Goal: Find specific page/section

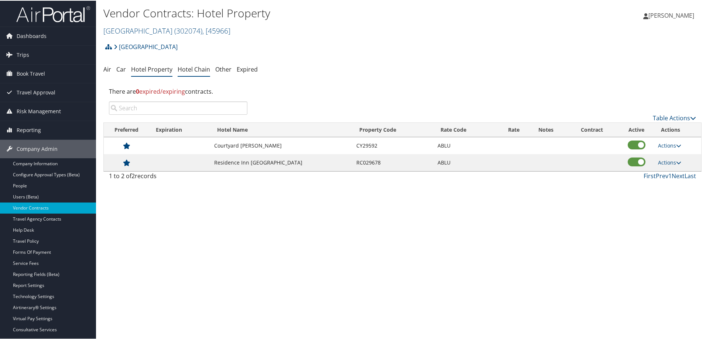
click at [188, 67] on link "Hotel Chain" at bounding box center [194, 69] width 32 height 8
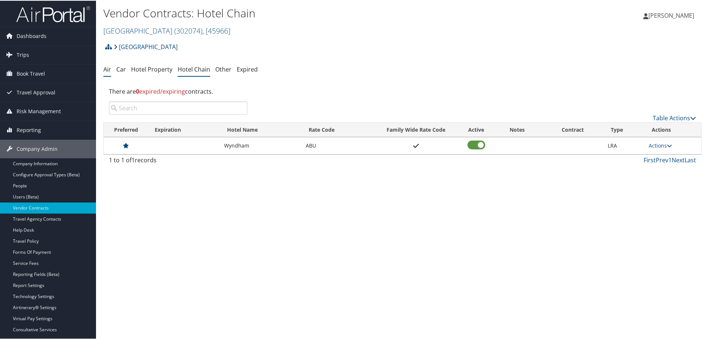
click at [107, 70] on link "Air" at bounding box center [107, 69] width 8 height 8
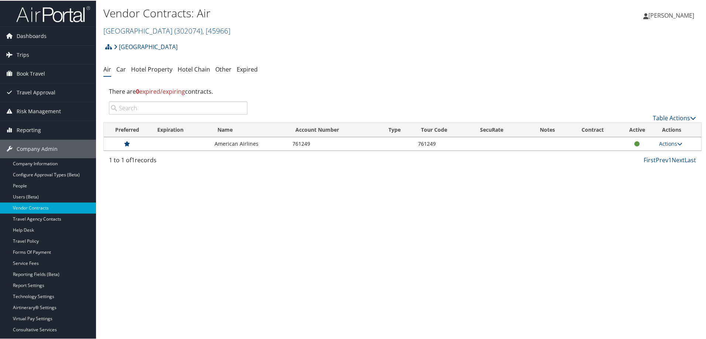
click at [121, 68] on link "Car" at bounding box center [121, 69] width 10 height 8
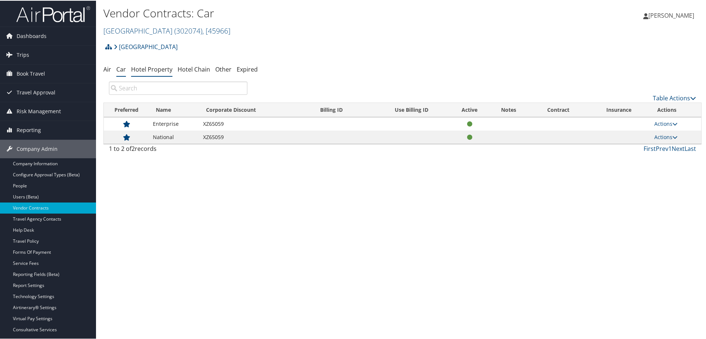
click at [157, 68] on link "Hotel Property" at bounding box center [151, 69] width 41 height 8
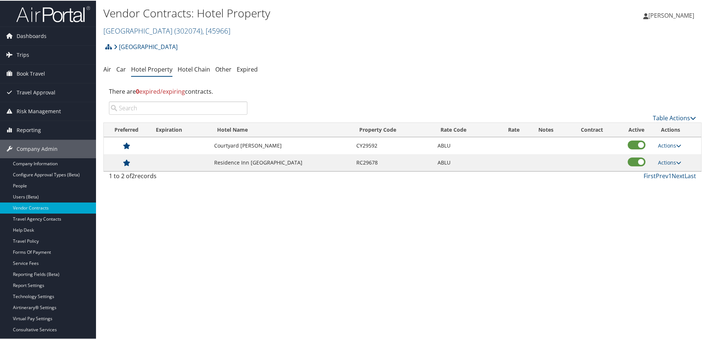
click at [201, 69] on link "Hotel Chain" at bounding box center [194, 69] width 32 height 8
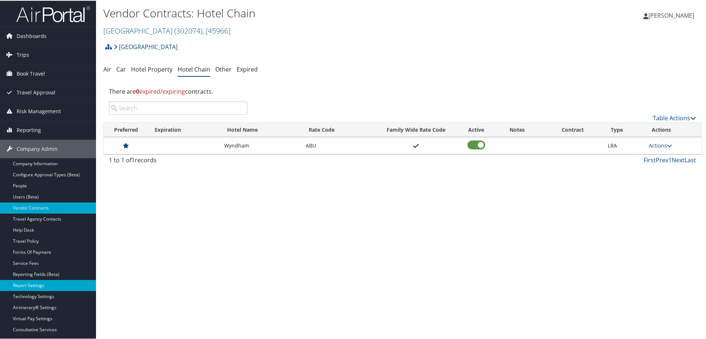
click at [37, 282] on link "Report Settings" at bounding box center [48, 284] width 96 height 11
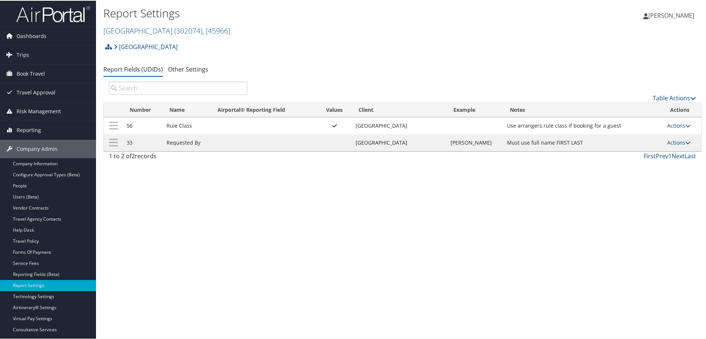
click at [674, 123] on link "Actions" at bounding box center [678, 124] width 23 height 7
click at [649, 135] on link "Update Report Field Values" at bounding box center [646, 136] width 80 height 13
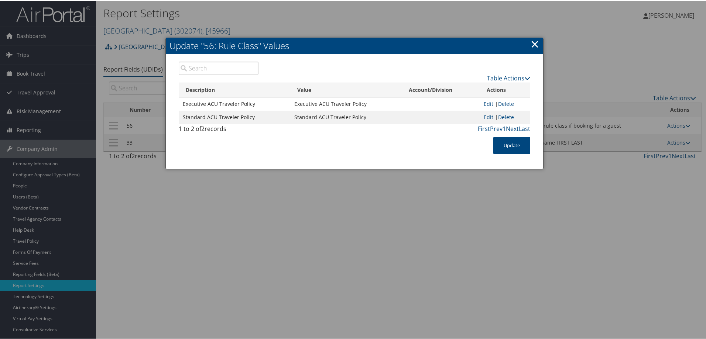
click at [533, 44] on link "×" at bounding box center [534, 43] width 8 height 15
